Goal: Transaction & Acquisition: Purchase product/service

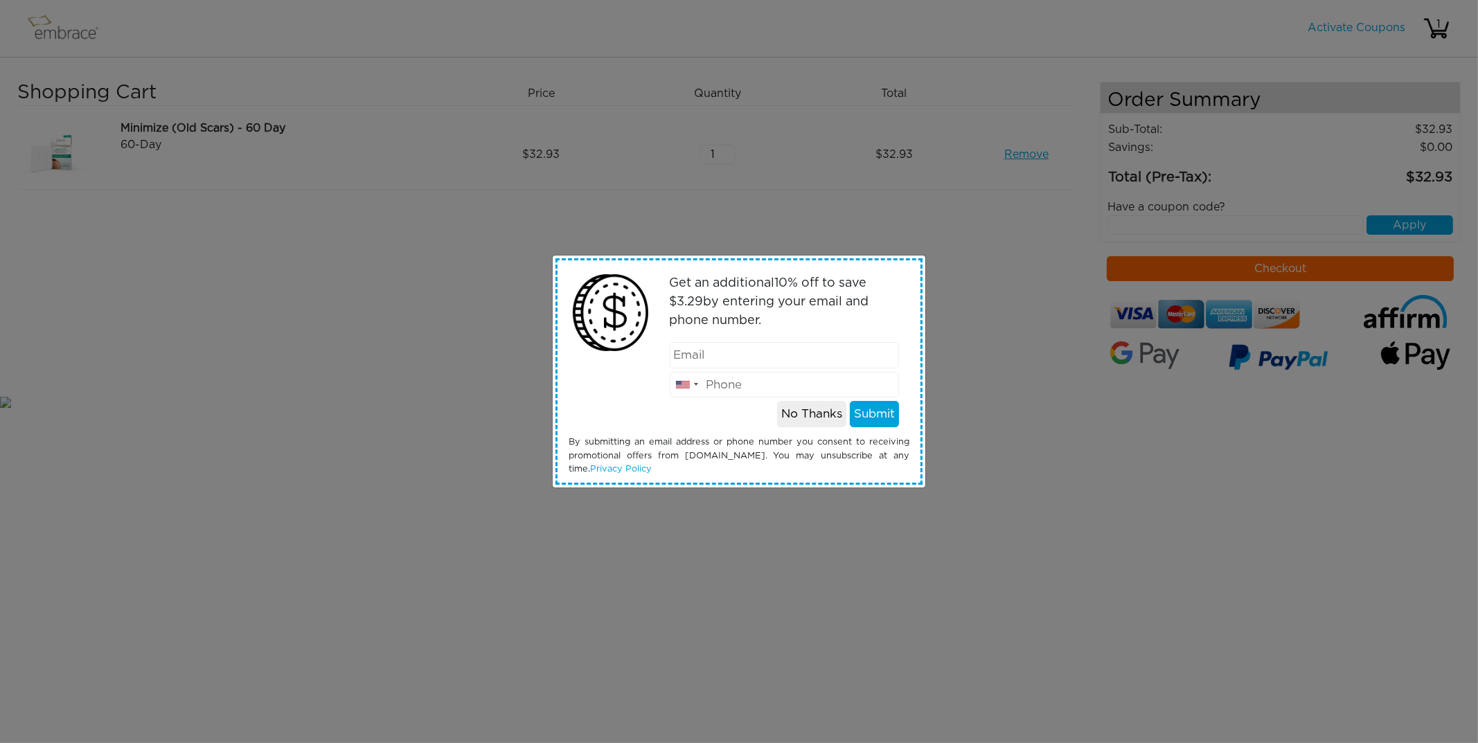
click at [775, 355] on input "email" at bounding box center [785, 355] width 230 height 26
type input "[PERSON_NAME][EMAIL_ADDRESS][DOMAIN_NAME]"
type input "7863063700"
click at [873, 410] on button "Submit" at bounding box center [874, 414] width 49 height 26
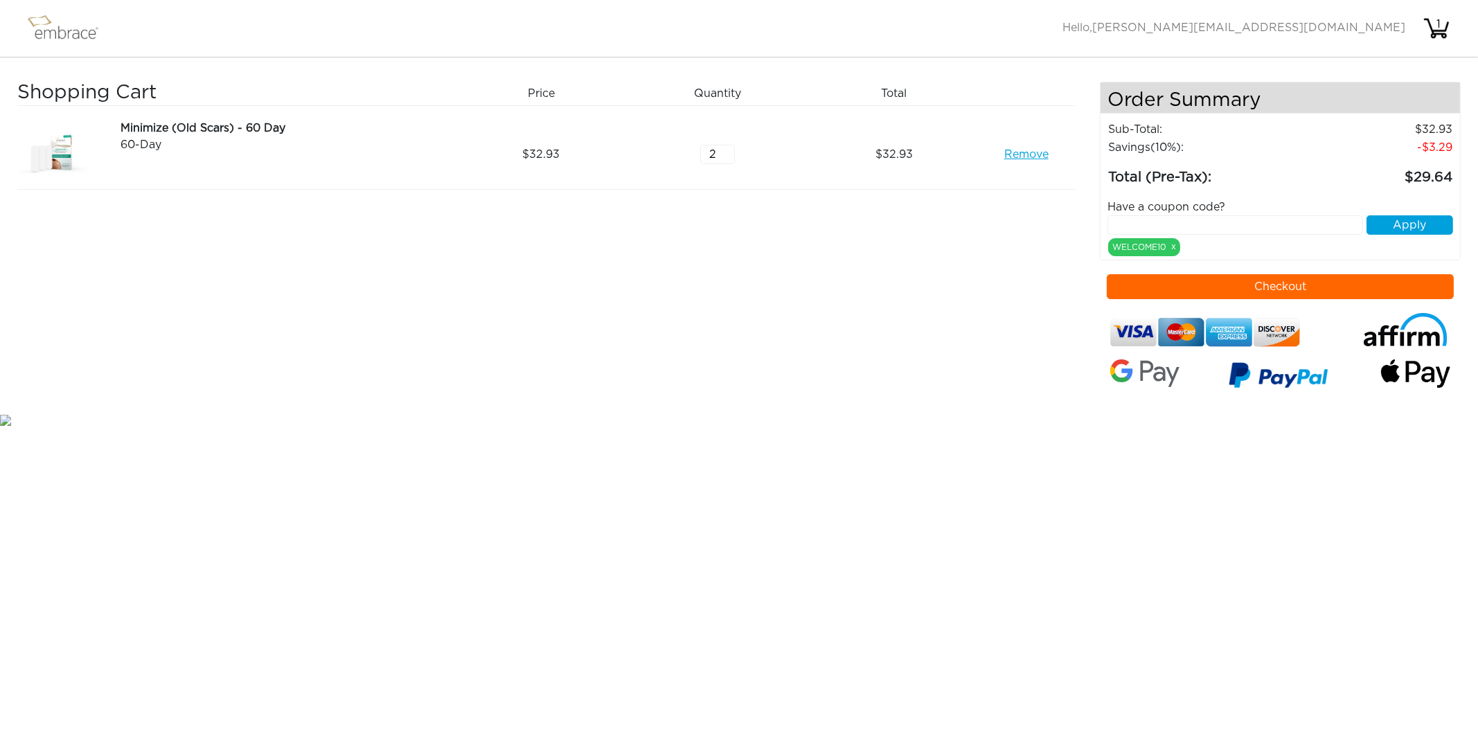
click at [728, 150] on input "2" at bounding box center [717, 154] width 35 height 19
type input "3"
click at [728, 150] on input "3" at bounding box center [717, 154] width 35 height 19
